Goal: Find specific page/section: Find specific page/section

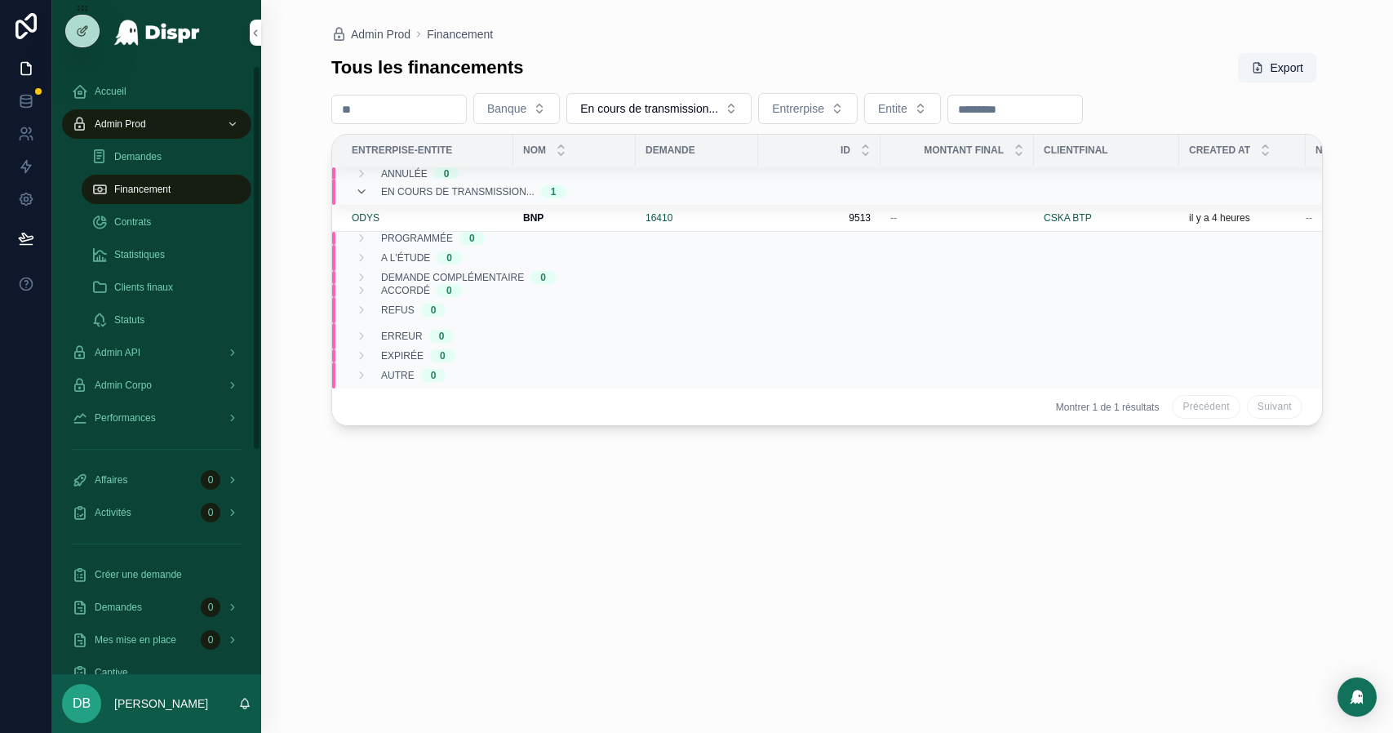
click at [176, 254] on div "Statistiques" at bounding box center [166, 255] width 150 height 26
